Goal: Transaction & Acquisition: Download file/media

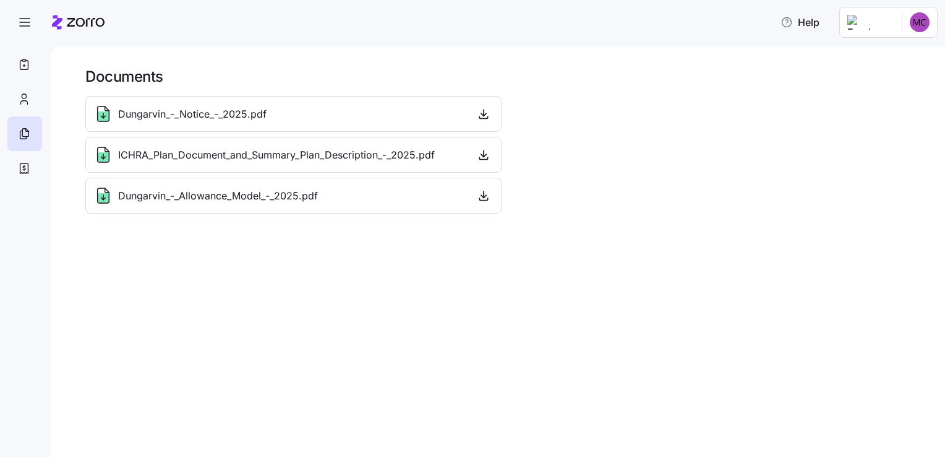
click at [229, 111] on span "Dungarvin_-_Notice_-_2025.pdf" at bounding box center [192, 113] width 148 height 15
click at [483, 157] on icon "button" at bounding box center [484, 154] width 12 height 12
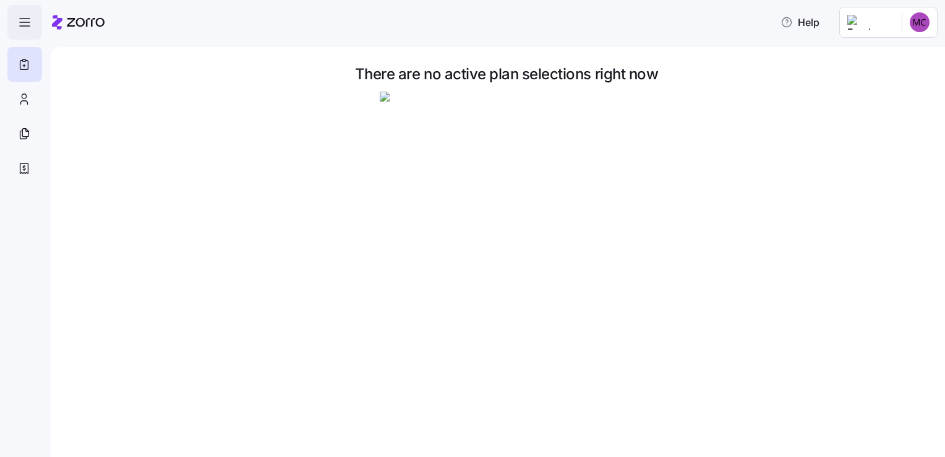
click at [26, 22] on icon "button" at bounding box center [25, 22] width 10 height 0
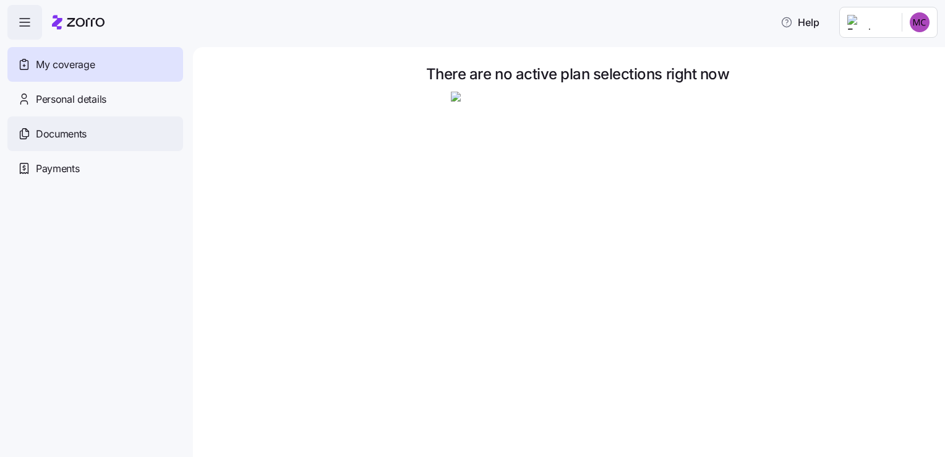
click at [67, 132] on span "Documents" at bounding box center [61, 133] width 51 height 15
